Goal: Find specific page/section: Find specific page/section

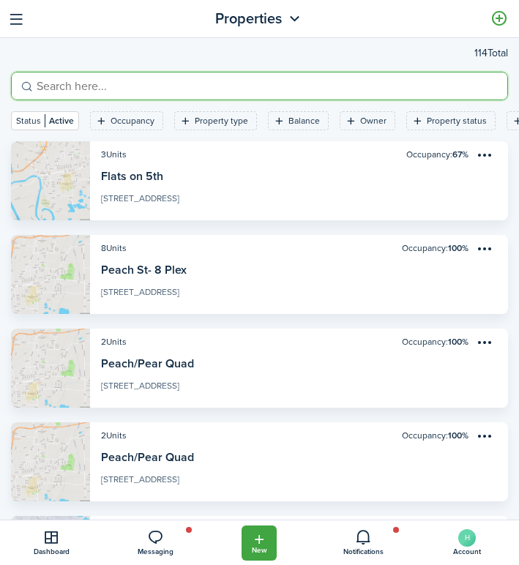
click at [66, 86] on input "search" at bounding box center [266, 86] width 466 height 18
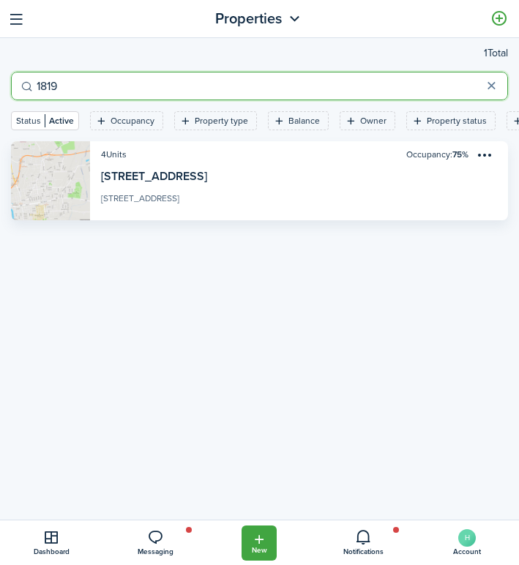
type input "1819"
click at [289, 207] on link "View property" at bounding box center [259, 180] width 497 height 79
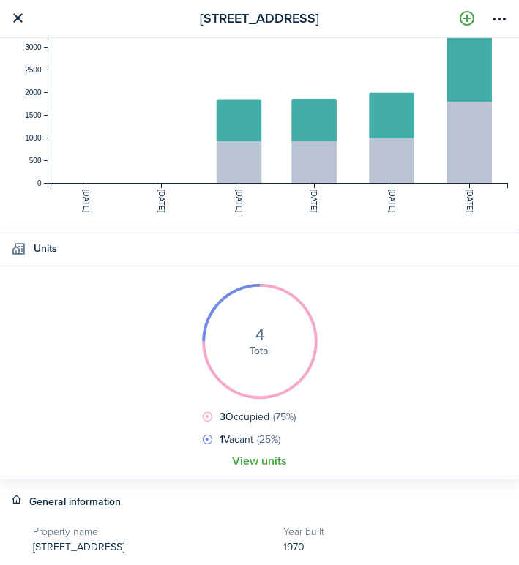
scroll to position [381, 0]
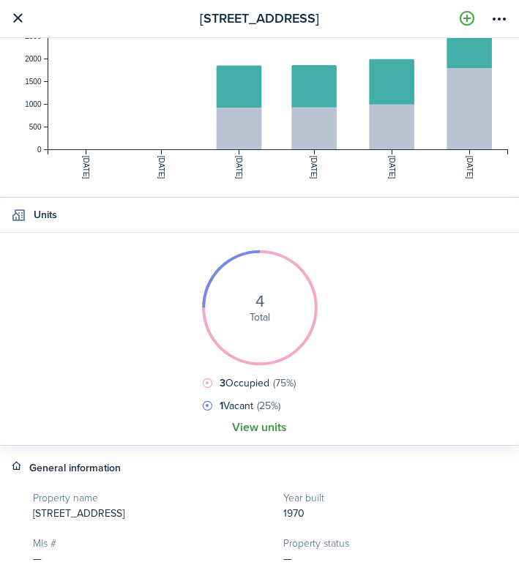
click at [253, 424] on link "View units" at bounding box center [259, 427] width 55 height 13
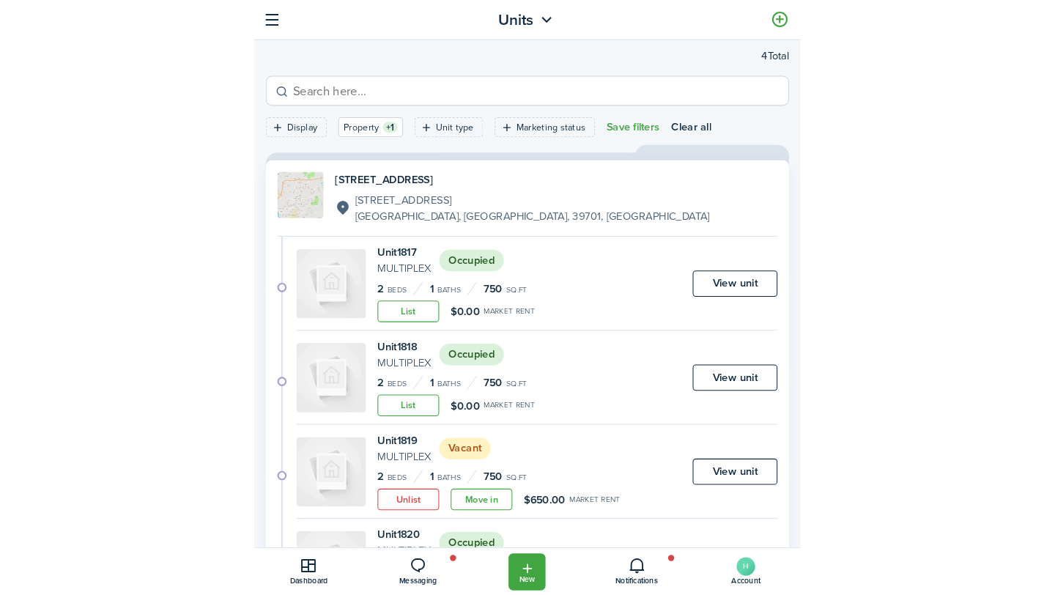
scroll to position [76, 0]
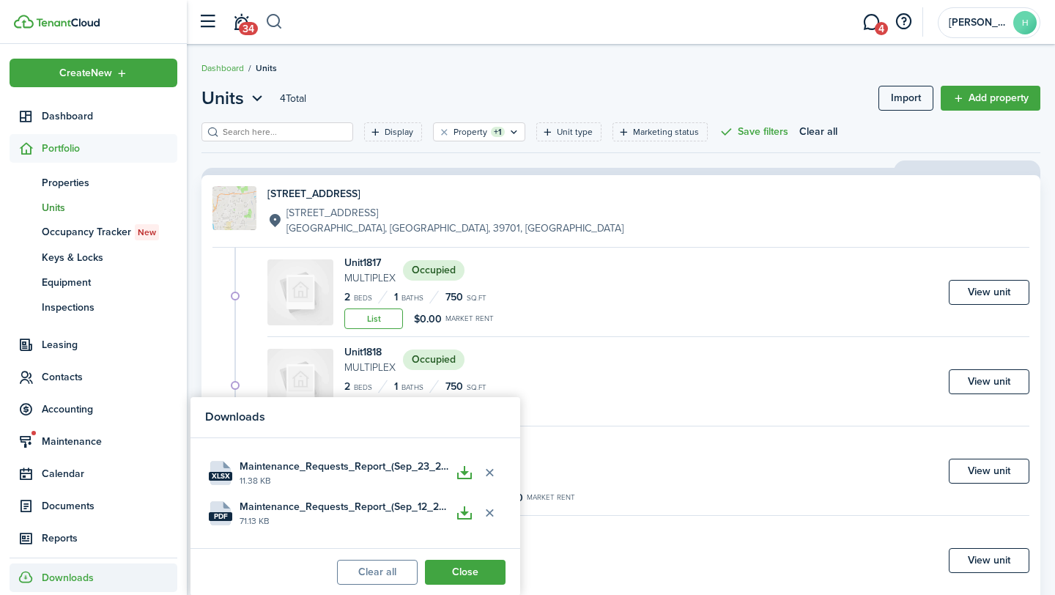
click at [277, 22] on button "button" at bounding box center [274, 22] width 18 height 25
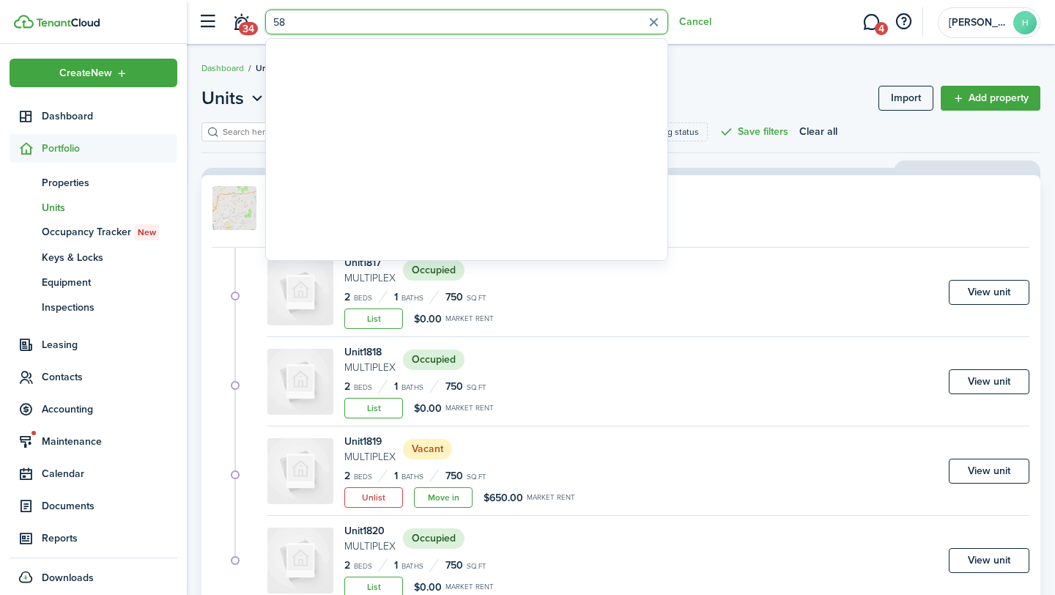
type input "5"
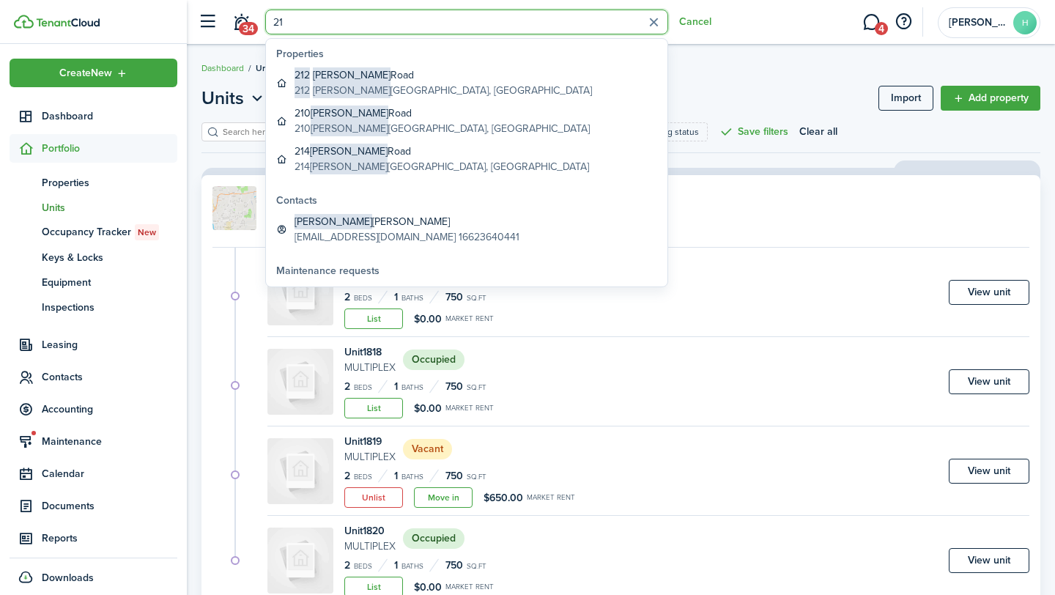
type input "2"
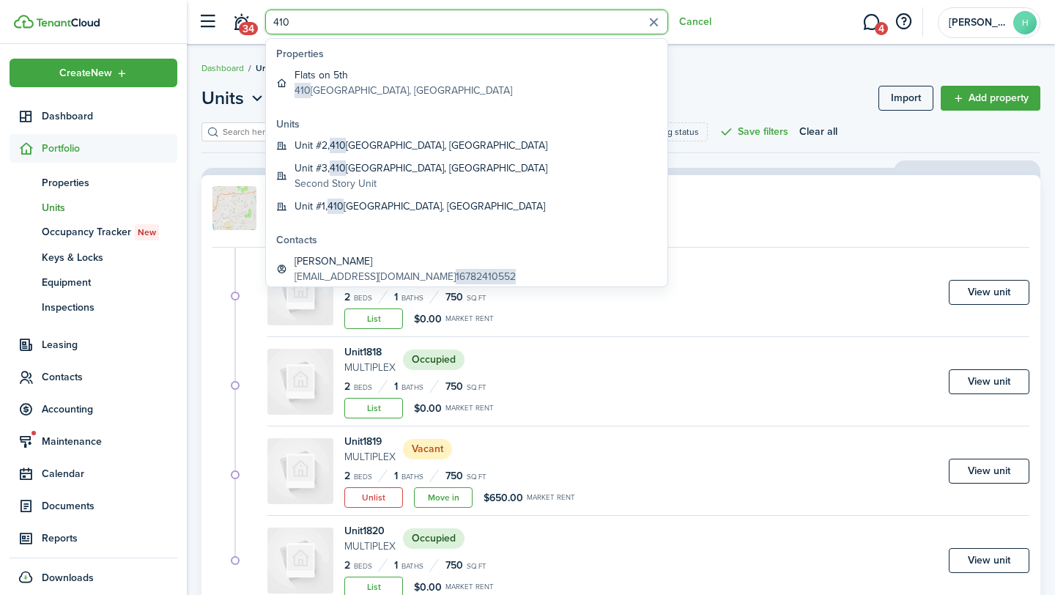
type input "410"
